Goal: Task Accomplishment & Management: Complete application form

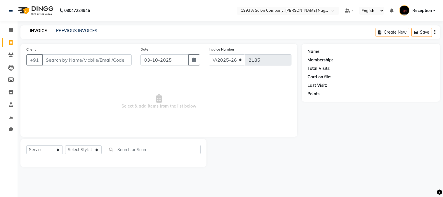
select select "144"
select select "service"
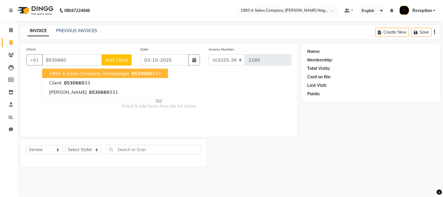
click at [78, 76] on span "1993 A salon company vimannagar" at bounding box center [89, 73] width 80 height 6
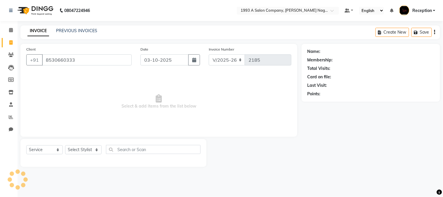
type input "8530660333"
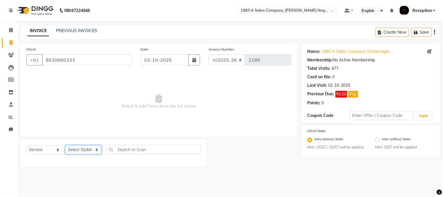
click at [98, 153] on select "Select Stylist [PERSON_NAME] Mane [PERSON_NAME] [PERSON_NAME] Reception [PERSON…" at bounding box center [83, 149] width 37 height 9
select select "86362"
click at [65, 146] on select "Select Stylist [PERSON_NAME] Mane [PERSON_NAME] [PERSON_NAME] Reception [PERSON…" at bounding box center [83, 149] width 37 height 9
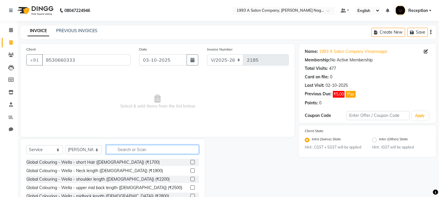
click at [133, 151] on input "text" at bounding box center [152, 149] width 93 height 9
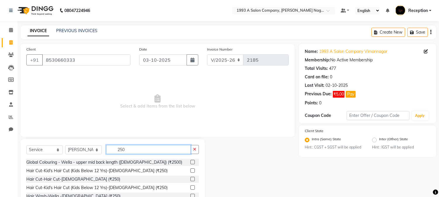
type input "250"
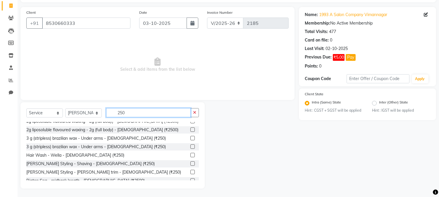
scroll to position [130, 0]
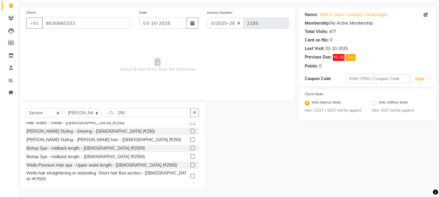
click at [190, 130] on label at bounding box center [192, 131] width 4 height 4
click at [190, 130] on input "checkbox" at bounding box center [192, 131] width 4 height 4
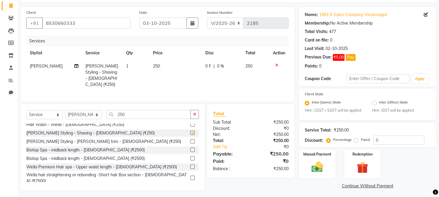
checkbox input "false"
click at [321, 170] on img at bounding box center [316, 167] width 19 height 14
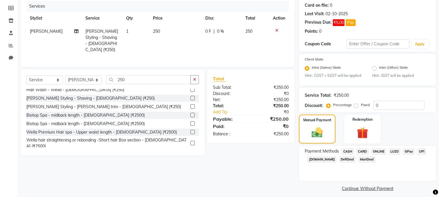
scroll to position [76, 0]
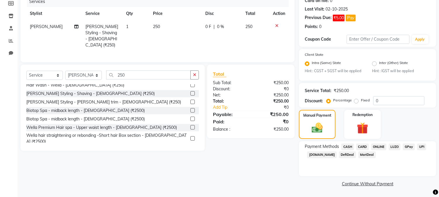
click at [362, 148] on span "CARD" at bounding box center [362, 147] width 13 height 7
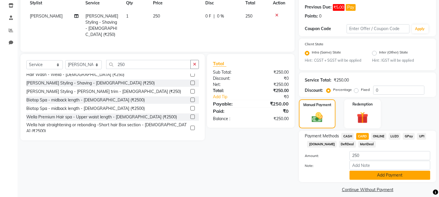
scroll to position [93, 0]
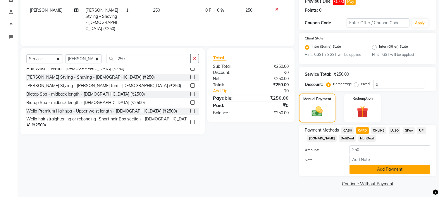
click at [373, 167] on button "Add Payment" at bounding box center [389, 169] width 81 height 9
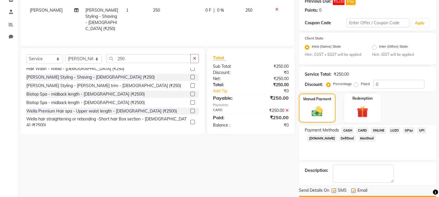
scroll to position [109, 0]
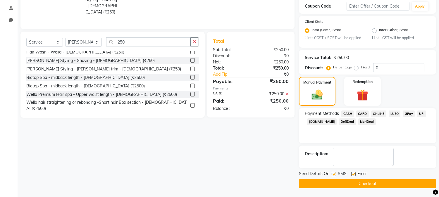
click at [370, 181] on button "Checkout" at bounding box center [367, 183] width 137 height 9
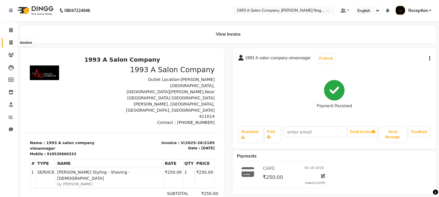
click at [12, 41] on icon at bounding box center [10, 42] width 3 height 4
select select "service"
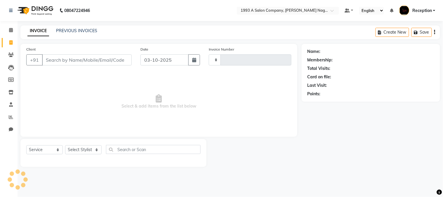
type input "2186"
select select "144"
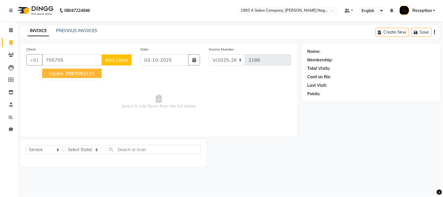
click at [66, 74] on span "705705" at bounding box center [74, 73] width 18 height 6
type input "7057053131"
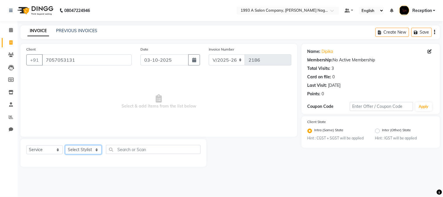
click at [94, 150] on select "Select Stylist [PERSON_NAME] Mane [PERSON_NAME] [PERSON_NAME] Reception [PERSON…" at bounding box center [83, 149] width 37 height 9
select select "14213"
click at [65, 146] on select "Select Stylist [PERSON_NAME] Mane [PERSON_NAME] [PERSON_NAME] Reception [PERSON…" at bounding box center [83, 149] width 37 height 9
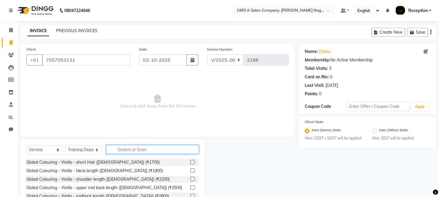
click at [144, 150] on input "text" at bounding box center [152, 149] width 93 height 9
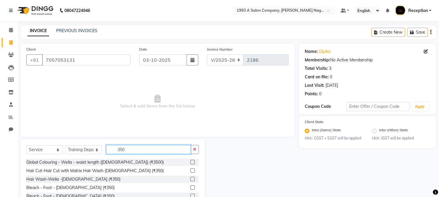
type input "350"
click at [190, 180] on label at bounding box center [192, 179] width 4 height 4
click at [190, 180] on input "checkbox" at bounding box center [192, 179] width 4 height 4
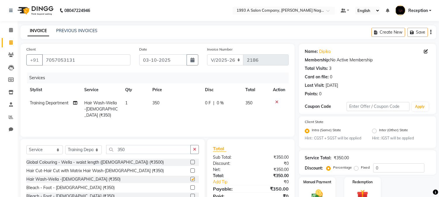
checkbox input "false"
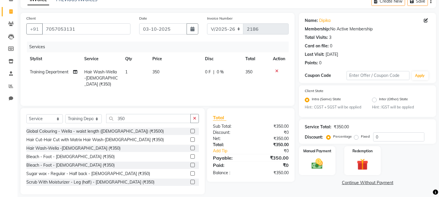
scroll to position [32, 0]
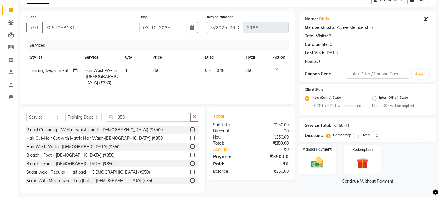
click at [315, 163] on img at bounding box center [316, 163] width 19 height 14
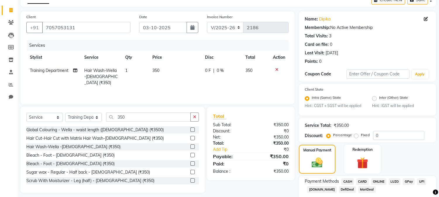
click at [348, 181] on span "CASH" at bounding box center [347, 181] width 13 height 7
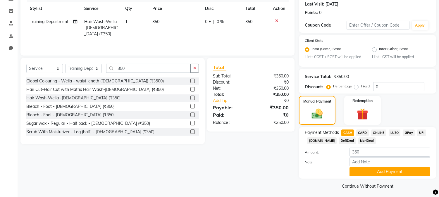
scroll to position [84, 0]
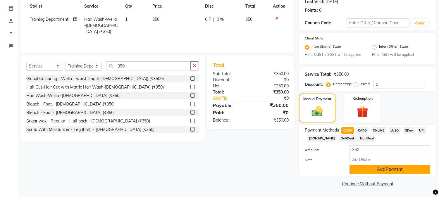
click at [383, 171] on button "Add Payment" at bounding box center [389, 169] width 81 height 9
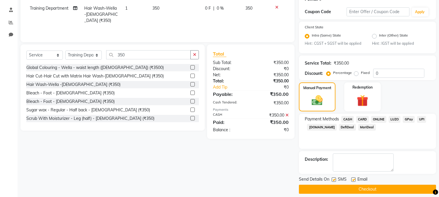
scroll to position [100, 0]
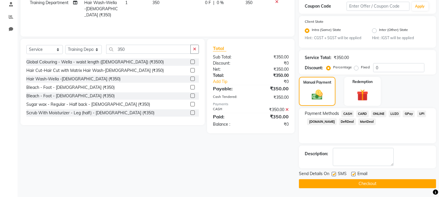
click at [333, 174] on label at bounding box center [333, 174] width 4 height 4
click at [333, 174] on input "checkbox" at bounding box center [333, 174] width 4 height 4
checkbox input "false"
click at [354, 174] on label at bounding box center [353, 174] width 4 height 4
click at [354, 174] on input "checkbox" at bounding box center [353, 174] width 4 height 4
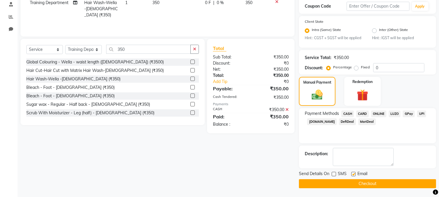
checkbox input "false"
click at [363, 183] on button "Checkout" at bounding box center [367, 183] width 137 height 9
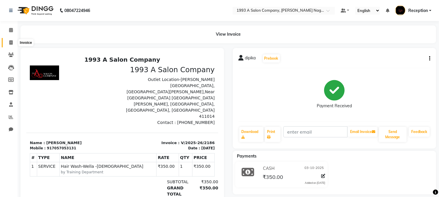
click at [10, 43] on icon at bounding box center [10, 42] width 3 height 4
select select "service"
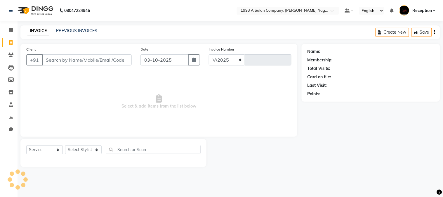
select select "144"
type input "2187"
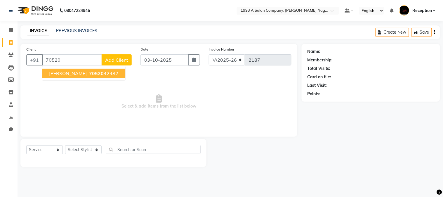
click at [88, 72] on ngb-highlight "70520 42482" at bounding box center [103, 73] width 30 height 6
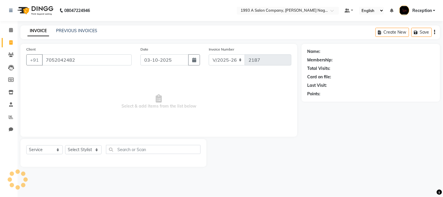
type input "7052042482"
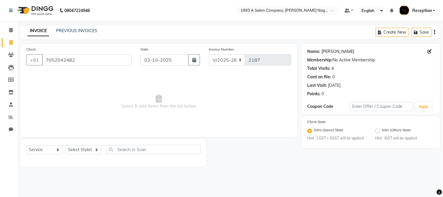
click at [324, 52] on link "[PERSON_NAME]" at bounding box center [338, 52] width 33 height 6
